Goal: Transaction & Acquisition: Purchase product/service

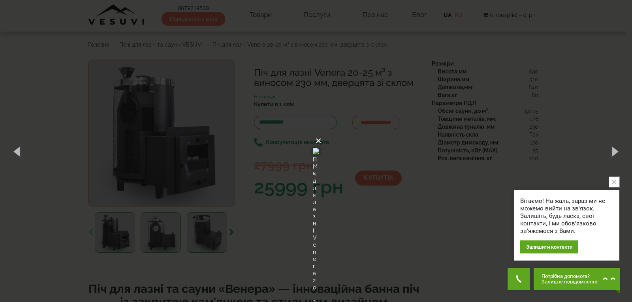
click at [321, 132] on button "×" at bounding box center [318, 140] width 6 height 17
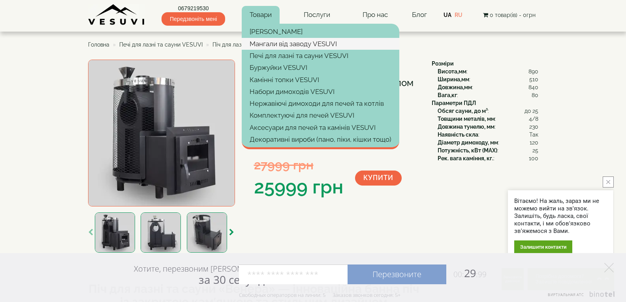
click at [319, 42] on link "Мангали від заводу VESUVI" at bounding box center [320, 44] width 157 height 12
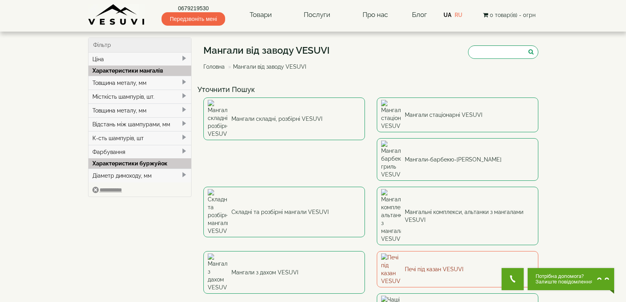
scroll to position [39, 0]
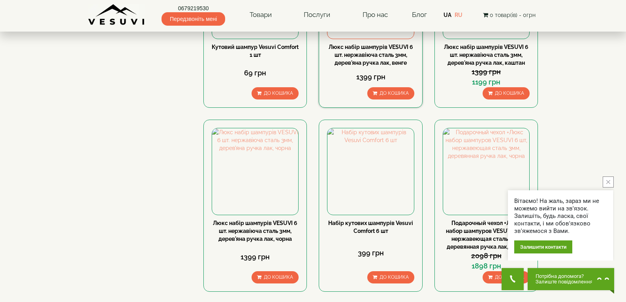
scroll to position [158, 0]
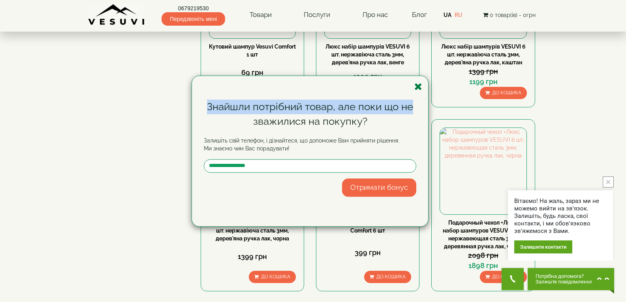
click at [422, 91] on div "Знайшли потрібний товар, але поки що не зважилися на покупку? Залишіть свій тел…" at bounding box center [310, 151] width 236 height 150
click at [418, 89] on icon "button" at bounding box center [418, 87] width 8 height 10
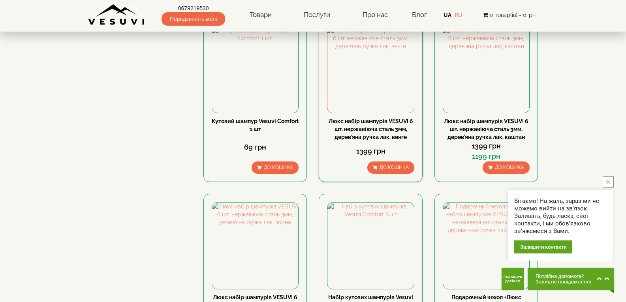
scroll to position [79, 0]
